Goal: Obtain resource: Obtain resource

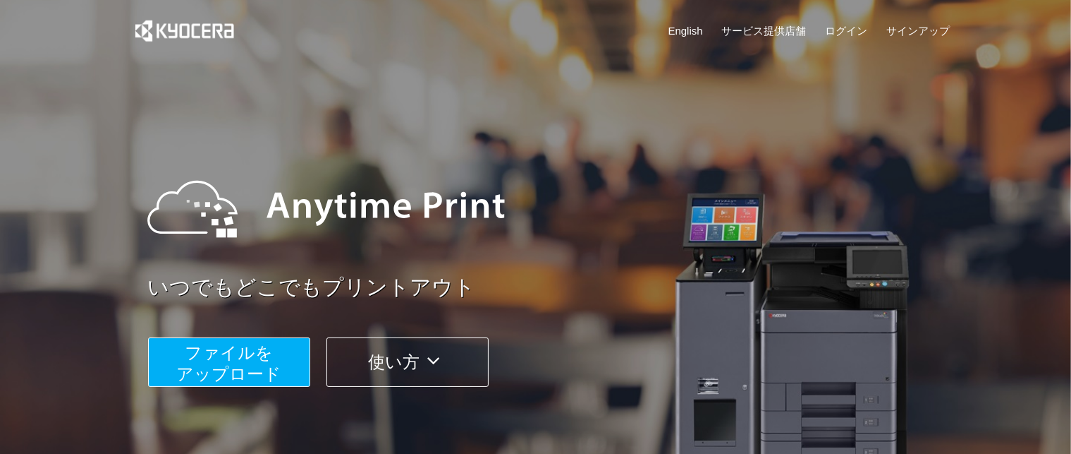
click at [272, 372] on span "ファイルを ​​アップロード" at bounding box center [228, 363] width 105 height 40
click at [254, 360] on span "ファイルを ​​アップロード" at bounding box center [228, 363] width 105 height 40
click at [263, 354] on span "ファイルを ​​アップロード" at bounding box center [228, 363] width 105 height 40
click at [196, 365] on span "ファイルを ​​アップロード" at bounding box center [228, 363] width 105 height 40
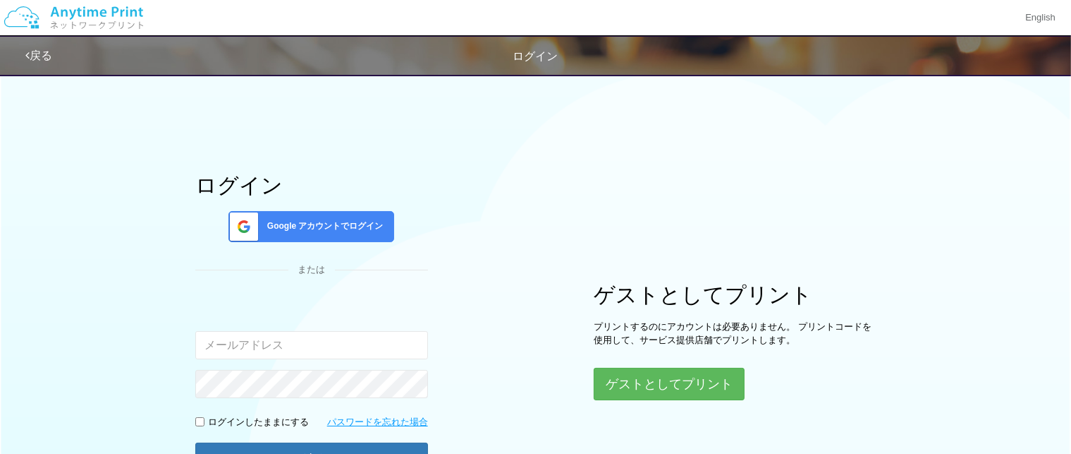
click at [348, 230] on span "Google アカウントでログイン" at bounding box center [323, 226] width 122 height 12
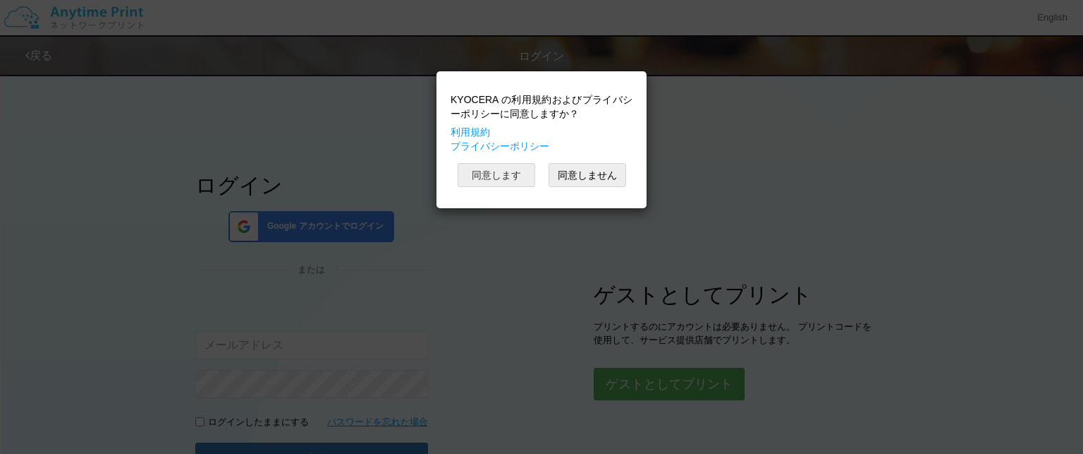
click at [525, 174] on button "同意します" at bounding box center [497, 175] width 78 height 24
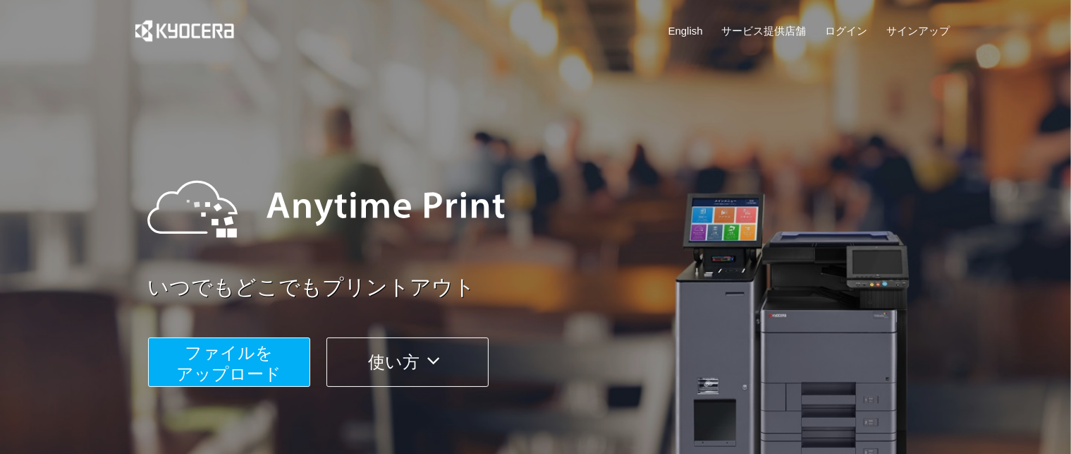
click at [241, 351] on span "ファイルを ​​アップロード" at bounding box center [228, 363] width 105 height 40
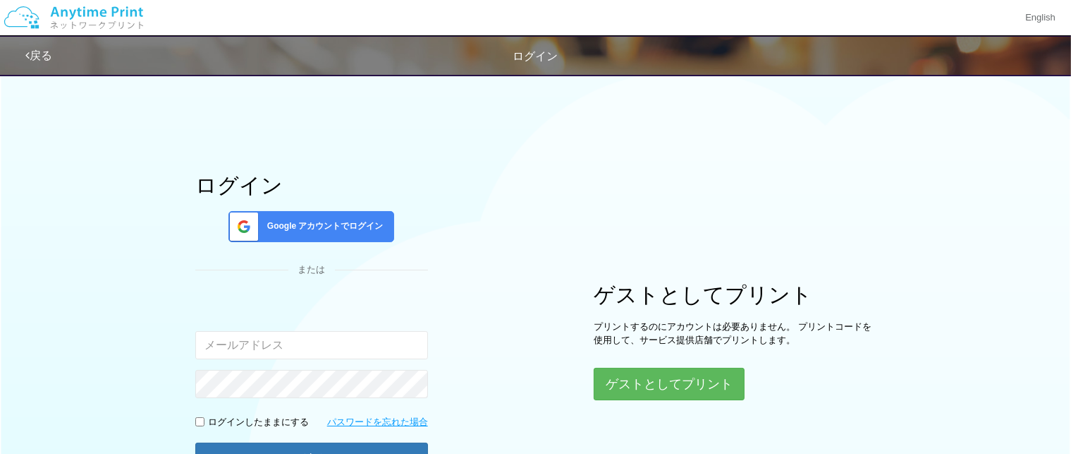
click at [345, 237] on div "Google アカウントでログイン" at bounding box center [312, 226] width 166 height 31
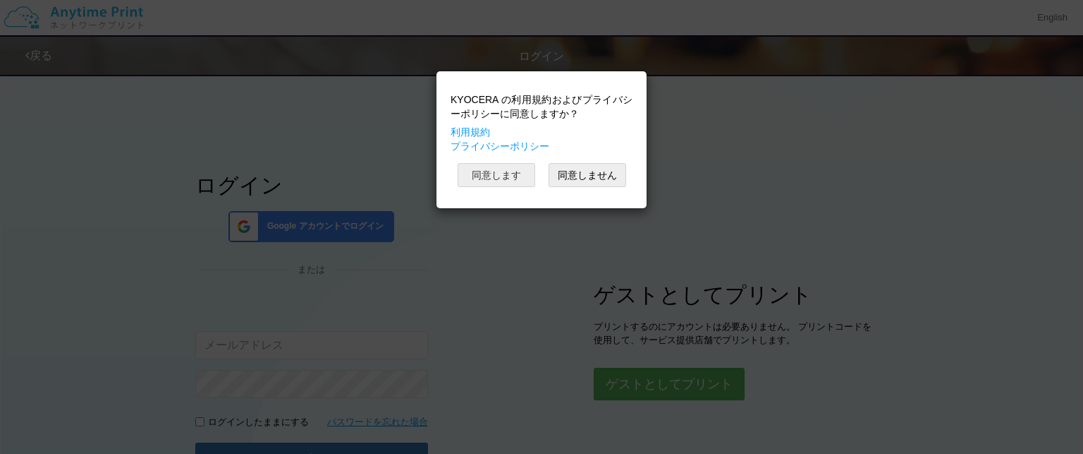
click at [494, 168] on button "同意します" at bounding box center [497, 175] width 78 height 24
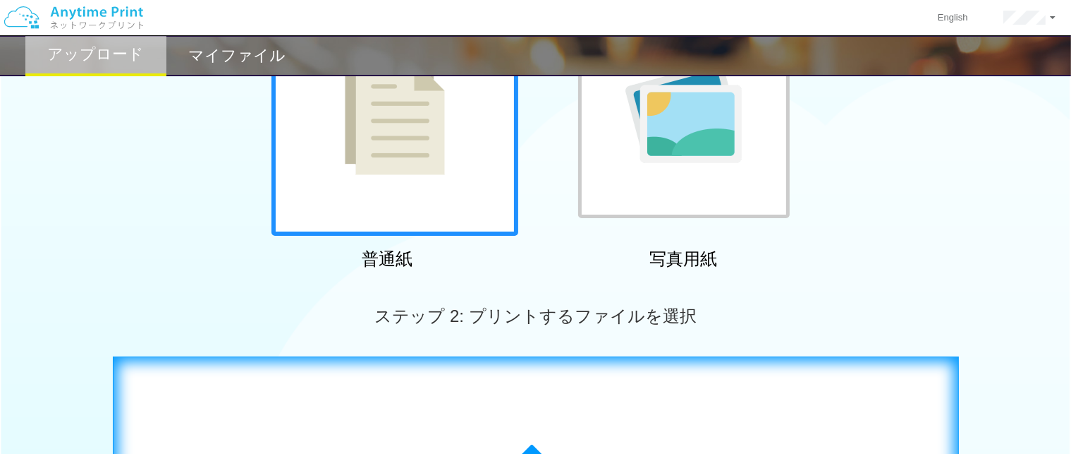
scroll to position [494, 0]
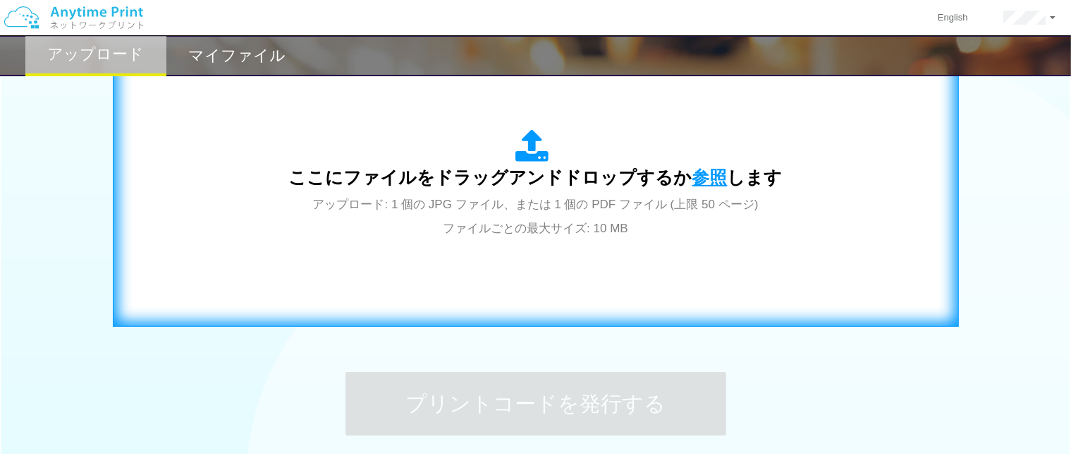
click at [711, 170] on span "参照" at bounding box center [710, 177] width 35 height 20
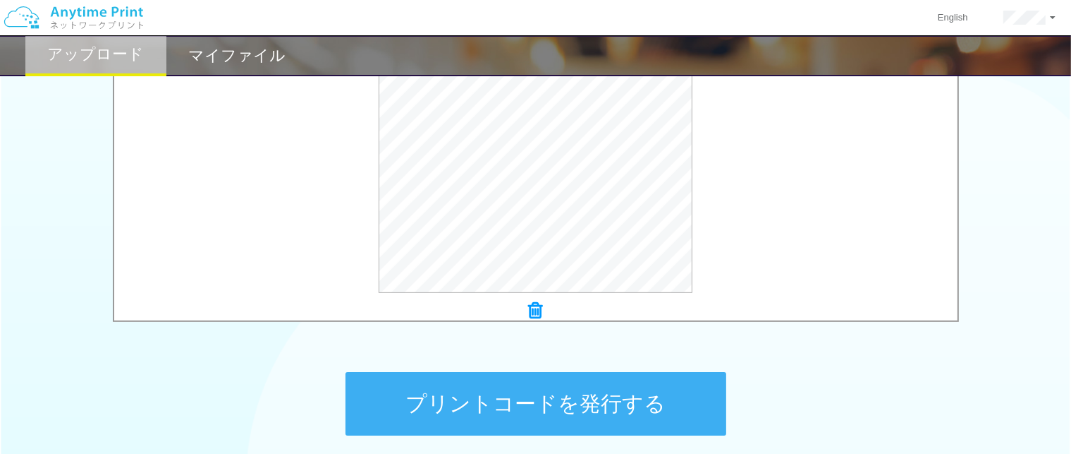
click at [612, 385] on button "プリントコードを発行する" at bounding box center [536, 403] width 381 height 63
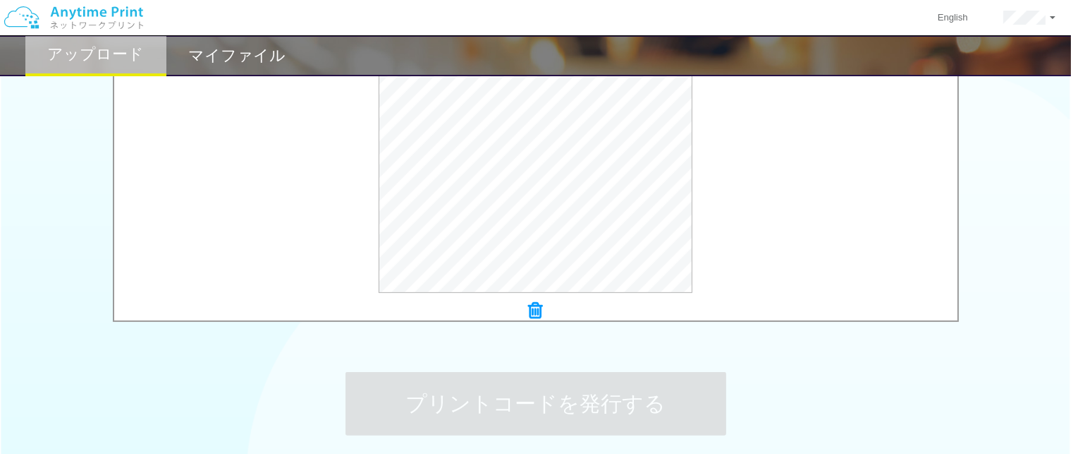
scroll to position [0, 0]
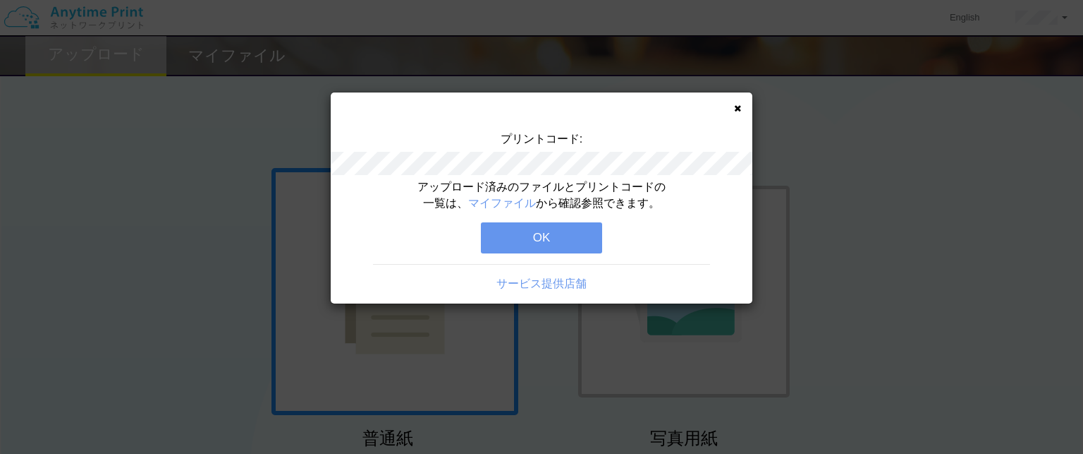
click at [561, 231] on button "OK" at bounding box center [541, 237] width 121 height 31
